Goal: Navigation & Orientation: Find specific page/section

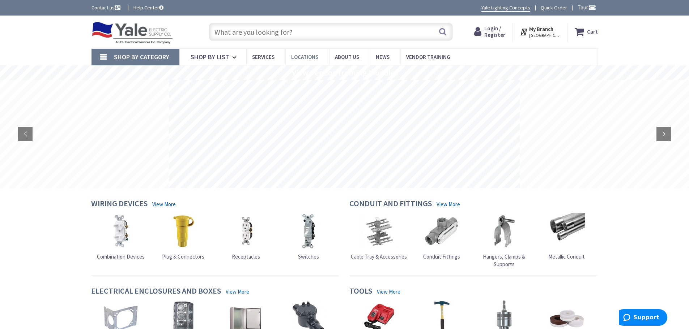
click at [307, 56] on span "Locations" at bounding box center [304, 56] width 27 height 7
type input "Pinecrest View Ct, [GEOGRAPHIC_DATA], [GEOGRAPHIC_DATA] 20171, [GEOGRAPHIC_DATA]"
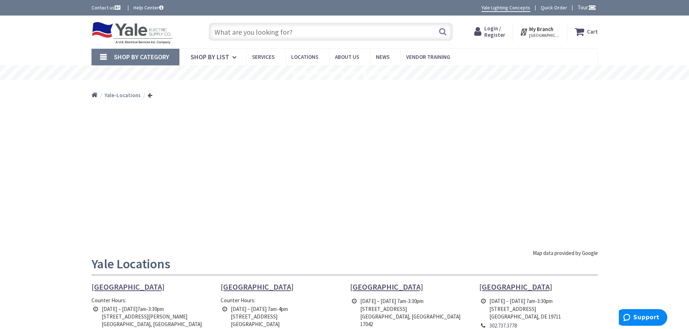
click at [319, 178] on div at bounding box center [344, 177] width 506 height 145
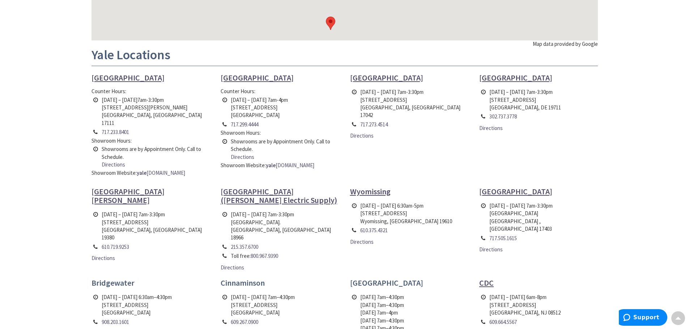
scroll to position [213, 0]
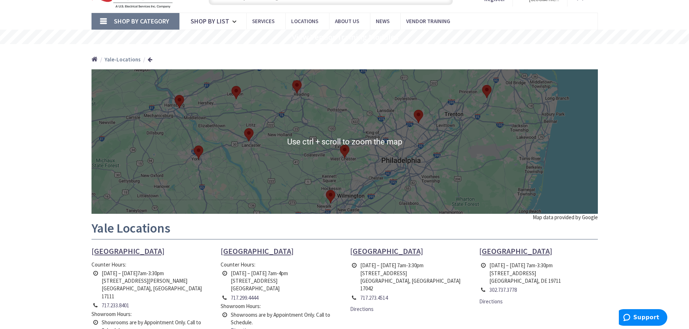
scroll to position [36, 0]
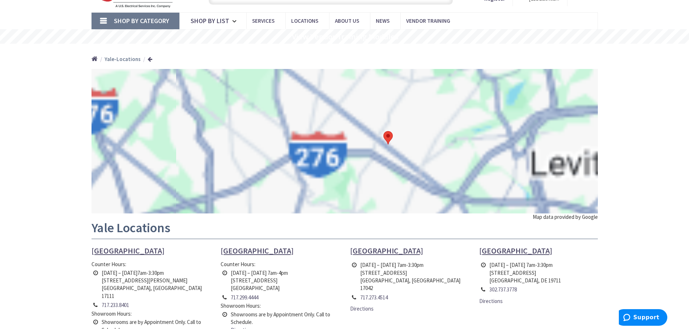
drag, startPoint x: 406, startPoint y: 99, endPoint x: 403, endPoint y: 147, distance: 48.2
click at [403, 147] on div at bounding box center [344, 141] width 506 height 145
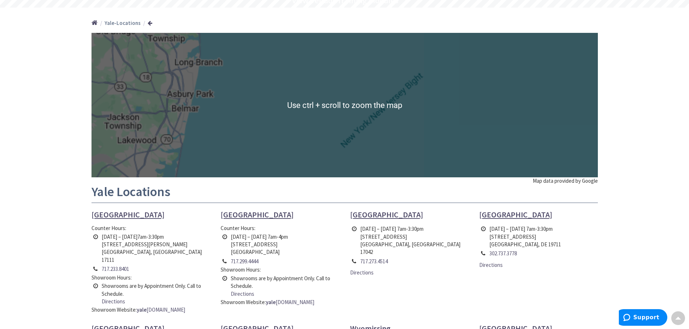
scroll to position [108, 0]
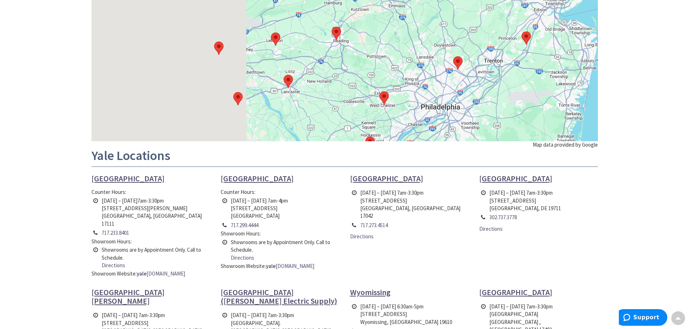
drag, startPoint x: 263, startPoint y: 83, endPoint x: 577, endPoint y: 77, distance: 314.1
click at [595, 75] on div at bounding box center [344, 69] width 506 height 145
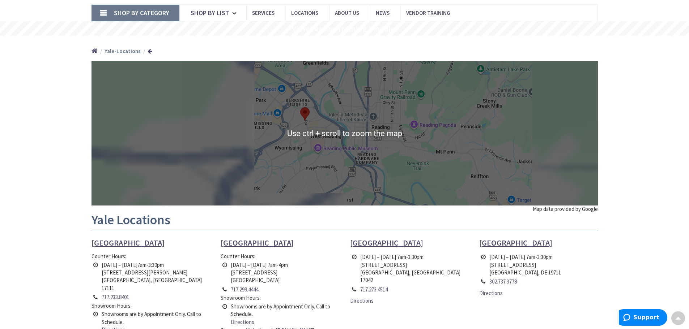
scroll to position [36, 0]
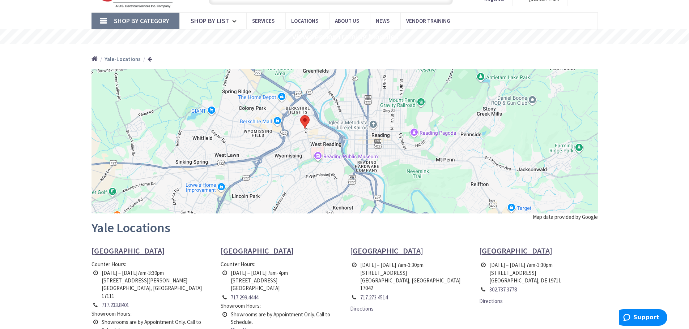
click at [300, 115] on area at bounding box center [300, 115] width 0 height 0
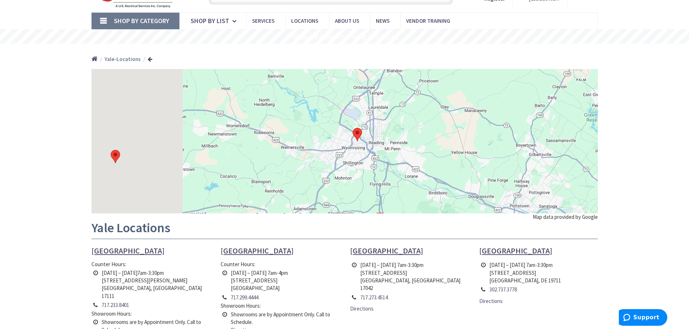
drag, startPoint x: 181, startPoint y: 151, endPoint x: 335, endPoint y: 156, distance: 154.4
click at [335, 156] on div at bounding box center [344, 141] width 506 height 145
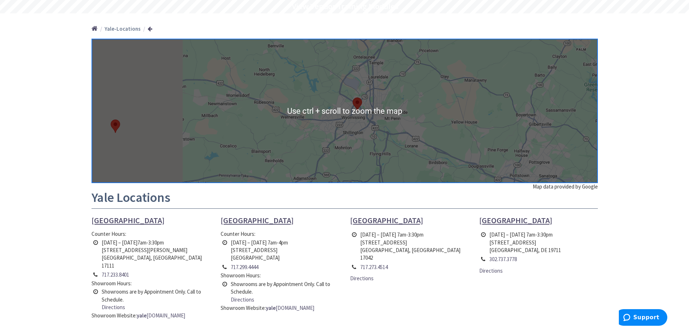
scroll to position [72, 0]
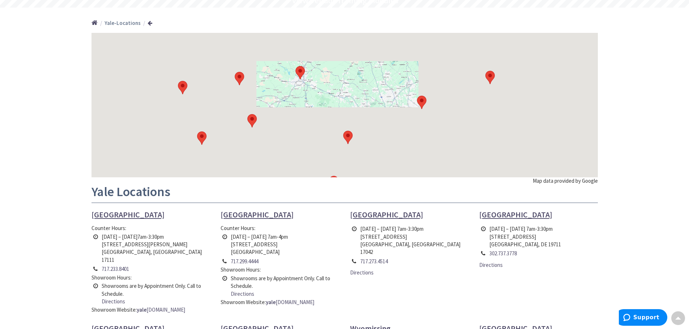
drag, startPoint x: 331, startPoint y: 150, endPoint x: 303, endPoint y: 105, distance: 53.3
click at [303, 105] on div at bounding box center [344, 105] width 506 height 145
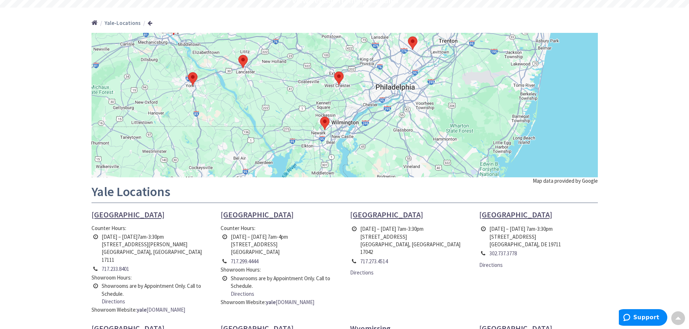
drag, startPoint x: 389, startPoint y: 136, endPoint x: 380, endPoint y: 78, distance: 58.8
click at [380, 78] on div at bounding box center [344, 105] width 506 height 145
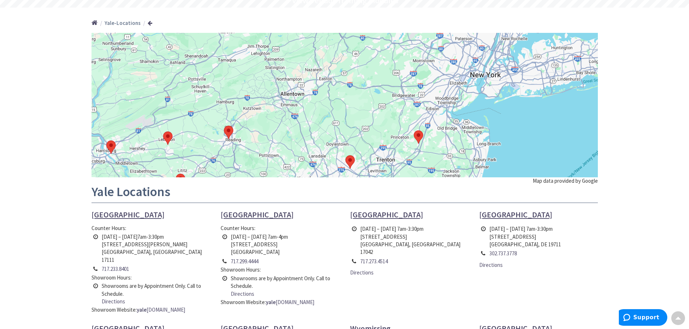
drag, startPoint x: 468, startPoint y: 74, endPoint x: 410, endPoint y: 193, distance: 132.4
click at [411, 197] on div "Use ctrl + scroll to zoom the map Map data provided by Google Yale Locations Ha…" at bounding box center [344, 275] width 506 height 485
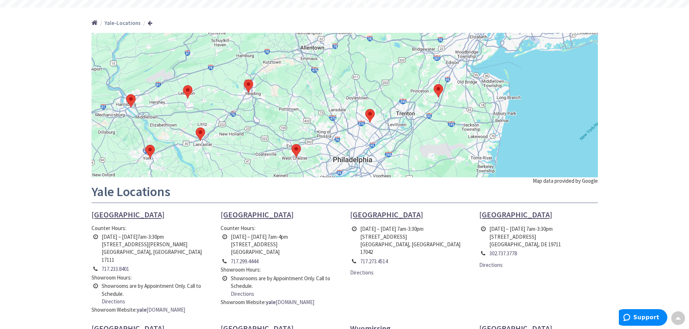
drag, startPoint x: 380, startPoint y: 143, endPoint x: 394, endPoint y: 87, distance: 57.6
click at [394, 87] on div at bounding box center [344, 105] width 506 height 145
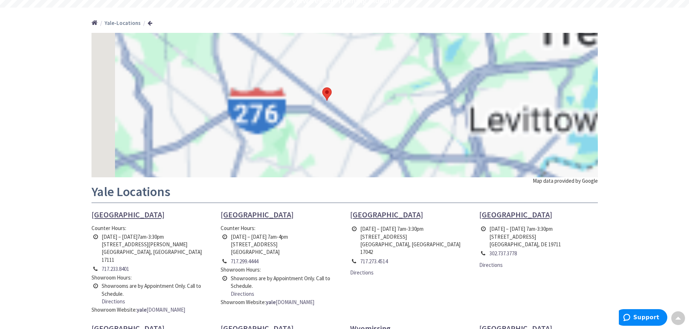
drag, startPoint x: 320, startPoint y: 152, endPoint x: 407, endPoint y: 97, distance: 103.5
click at [407, 97] on div at bounding box center [344, 105] width 506 height 145
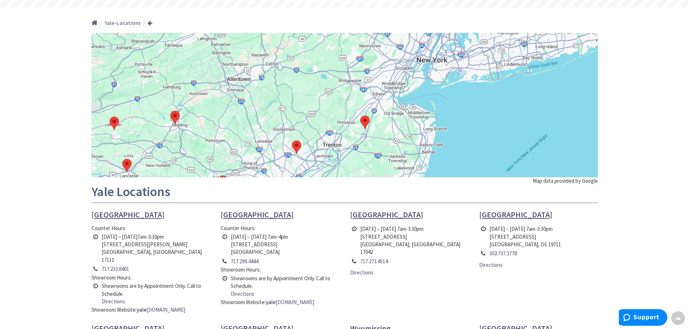
drag, startPoint x: 447, startPoint y: 146, endPoint x: 334, endPoint y: 137, distance: 113.5
click at [308, 194] on div "Use ctrl + scroll to zoom the map Map data provided by Google Yale Locations Ha…" at bounding box center [344, 275] width 506 height 485
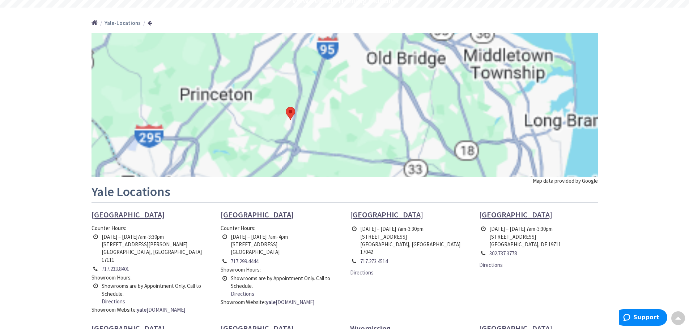
drag, startPoint x: 351, startPoint y: 137, endPoint x: 431, endPoint y: 103, distance: 87.1
click at [431, 103] on div at bounding box center [344, 105] width 506 height 145
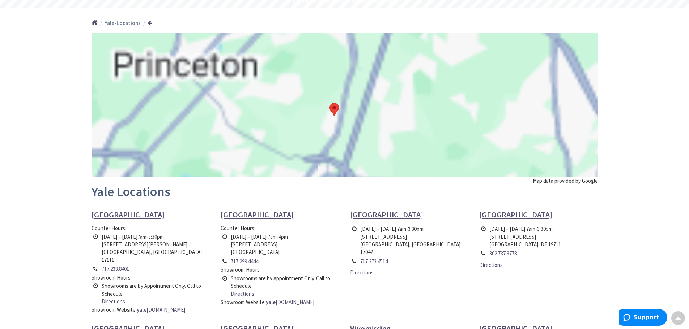
drag, startPoint x: 333, startPoint y: 151, endPoint x: 424, endPoint y: 147, distance: 90.8
click at [424, 147] on div at bounding box center [344, 105] width 506 height 145
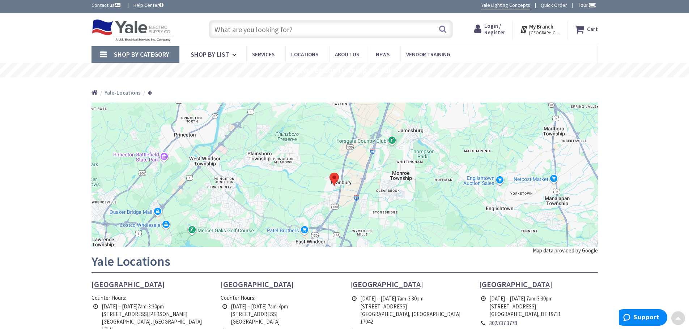
scroll to position [0, 0]
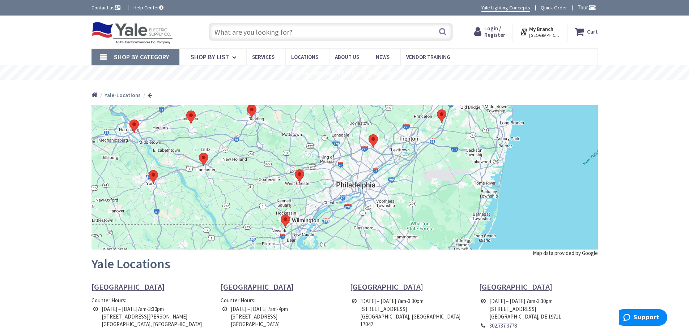
drag, startPoint x: 210, startPoint y: 197, endPoint x: 423, endPoint y: 156, distance: 216.3
click at [423, 156] on div at bounding box center [344, 177] width 506 height 145
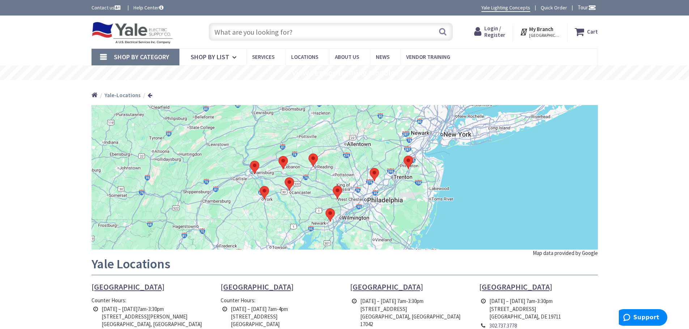
drag, startPoint x: 192, startPoint y: 193, endPoint x: 201, endPoint y: 218, distance: 26.3
click at [201, 218] on div at bounding box center [344, 177] width 506 height 145
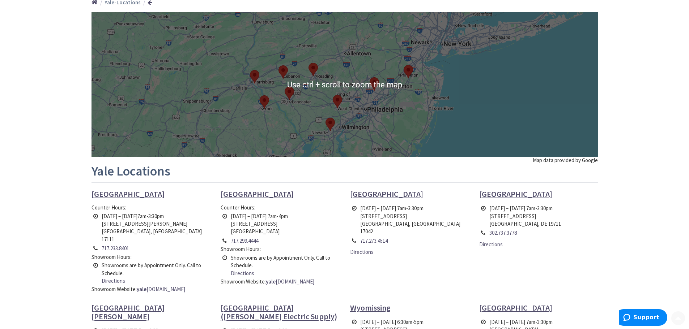
scroll to position [145, 0]
